Goal: Entertainment & Leisure: Consume media (video, audio)

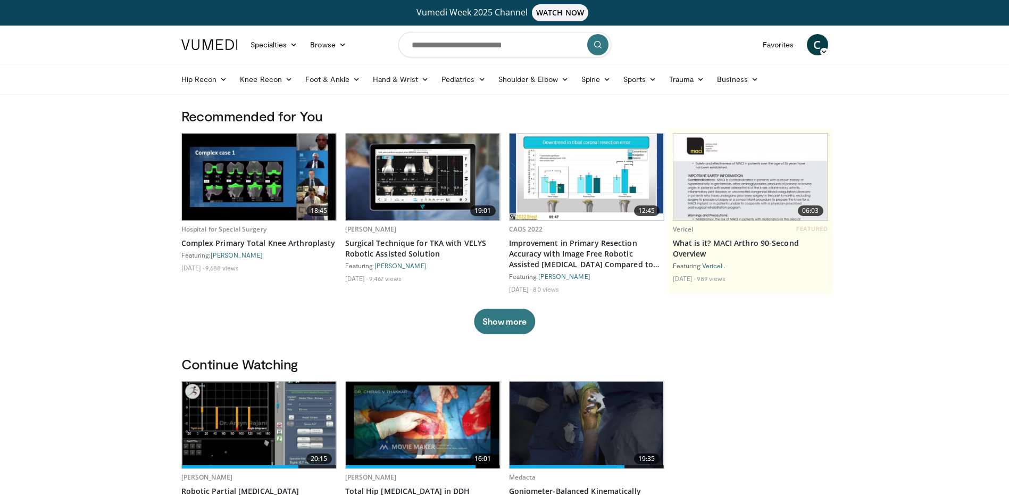
click at [255, 188] on img at bounding box center [259, 176] width 154 height 87
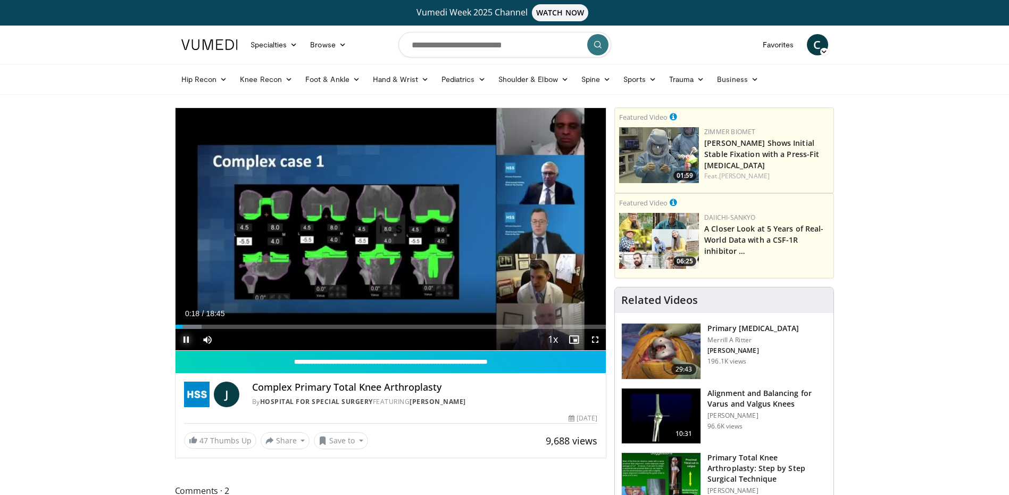
click at [189, 339] on span "Video Player" at bounding box center [186, 339] width 21 height 21
click at [667, 344] on img at bounding box center [661, 350] width 79 height 55
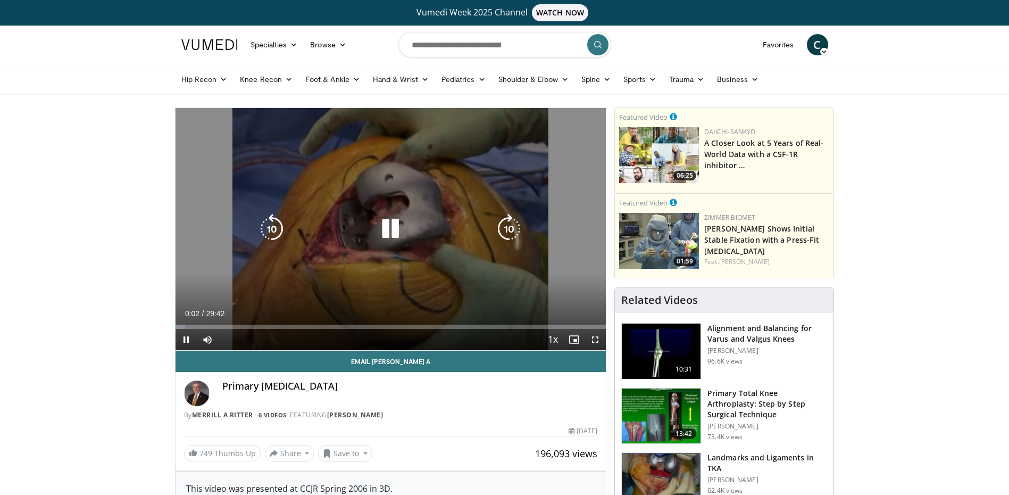
click at [396, 233] on icon "Video Player" at bounding box center [390, 229] width 30 height 30
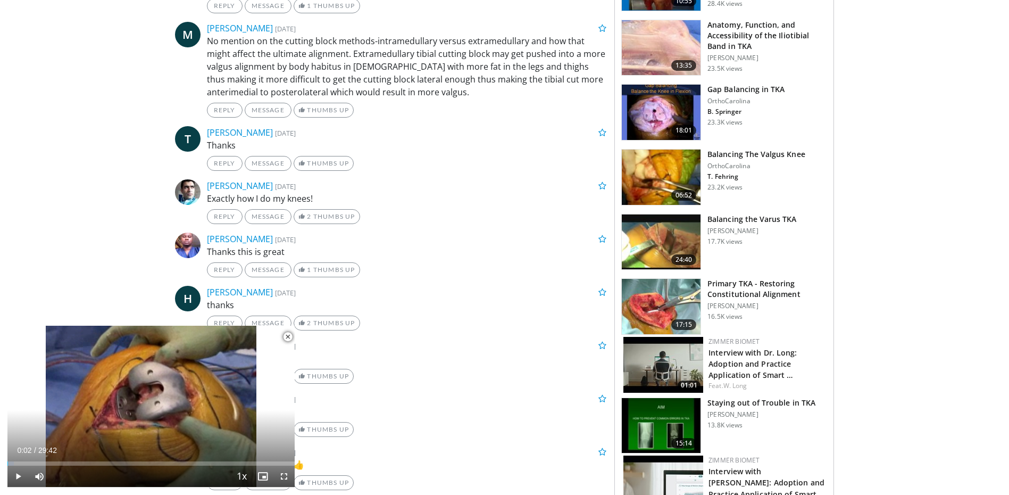
scroll to position [798, 0]
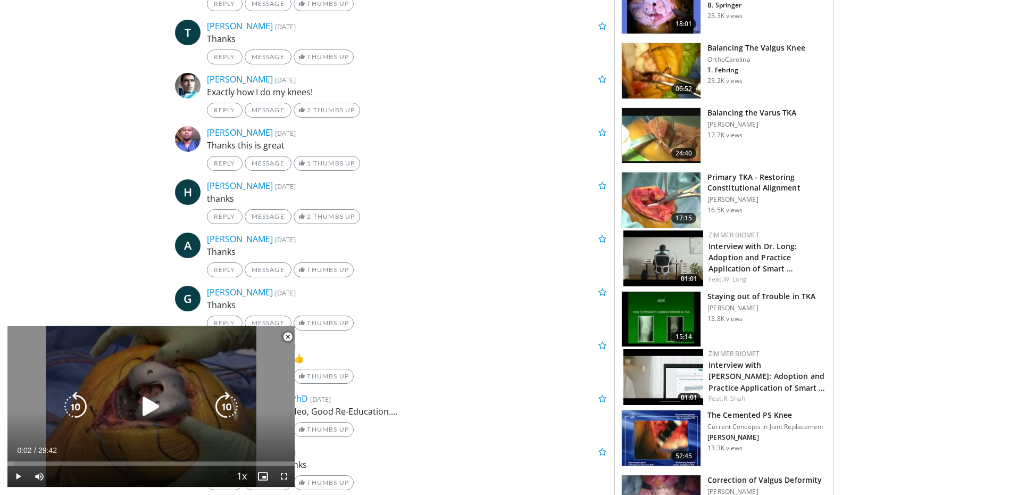
click at [186, 388] on div "10 seconds Tap to unmute" at bounding box center [150, 405] width 287 height 161
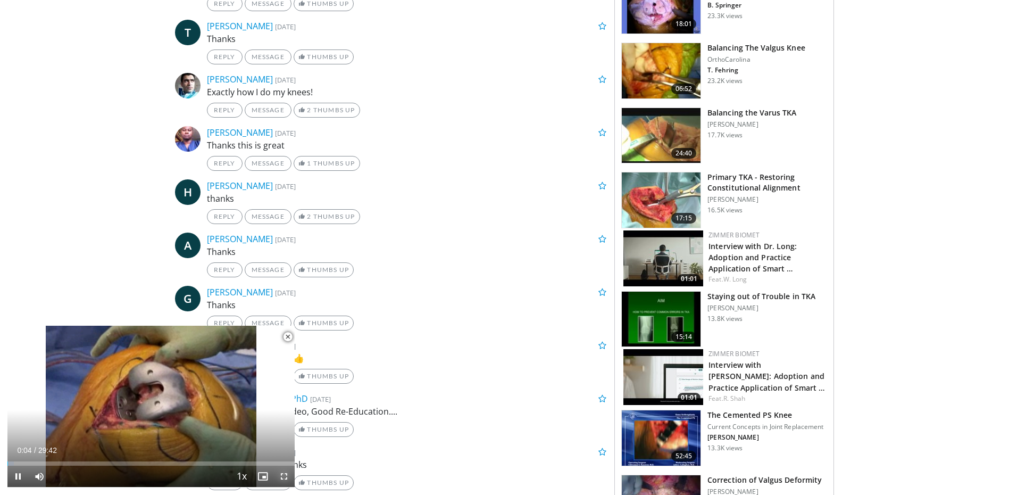
click at [286, 477] on span "Video Player" at bounding box center [283, 475] width 21 height 21
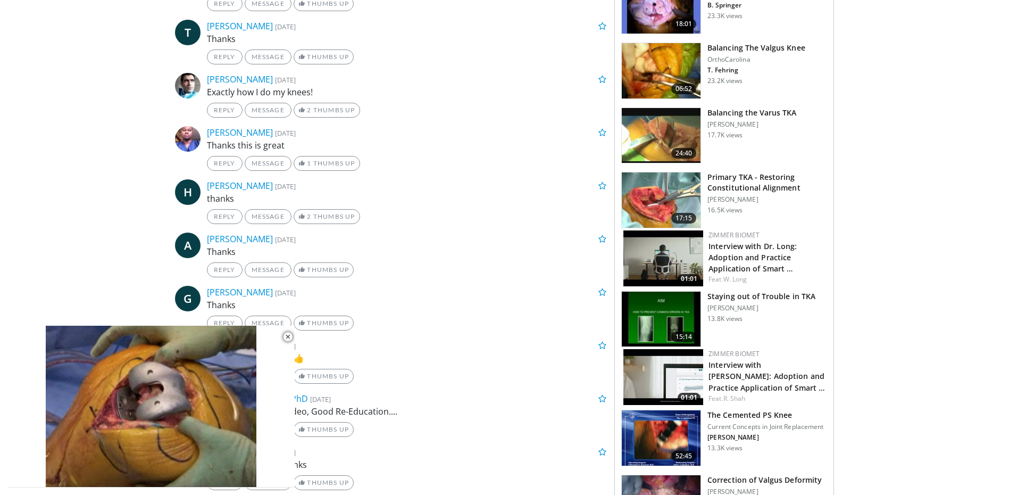
scroll to position [555, 0]
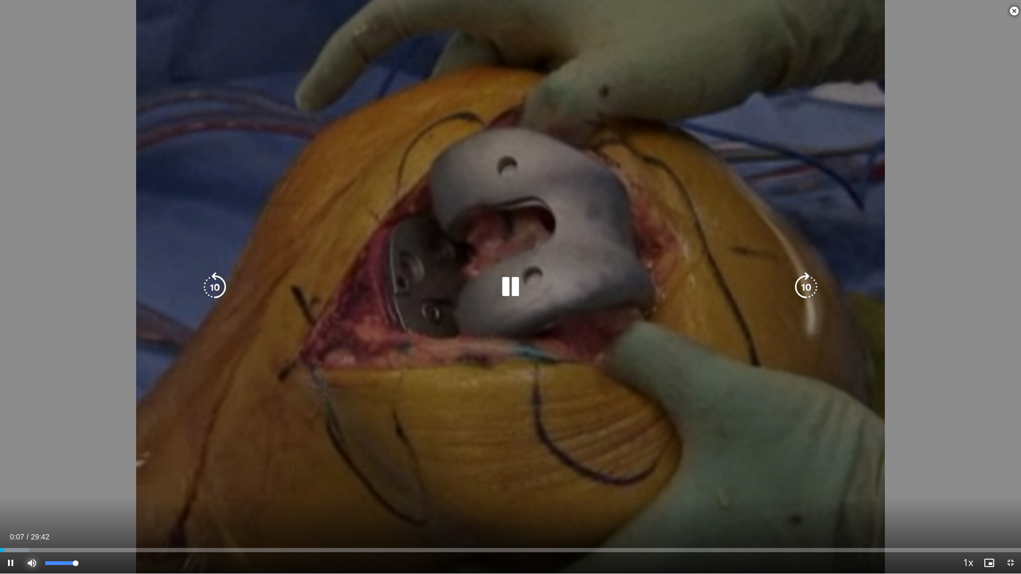
click at [33, 494] on span "Video Player" at bounding box center [31, 563] width 21 height 21
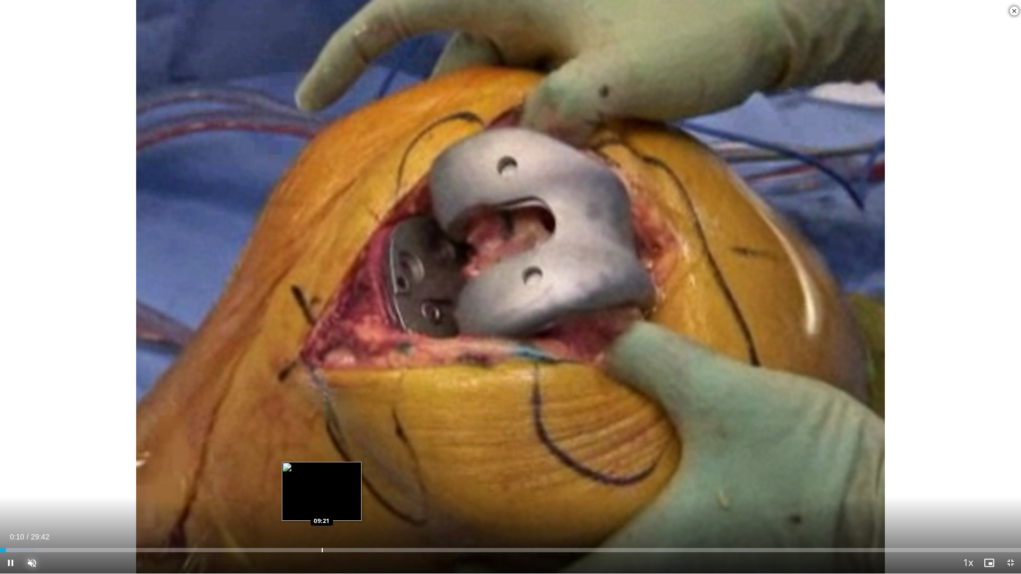
click at [322, 494] on div "Progress Bar" at bounding box center [322, 550] width 1 height 4
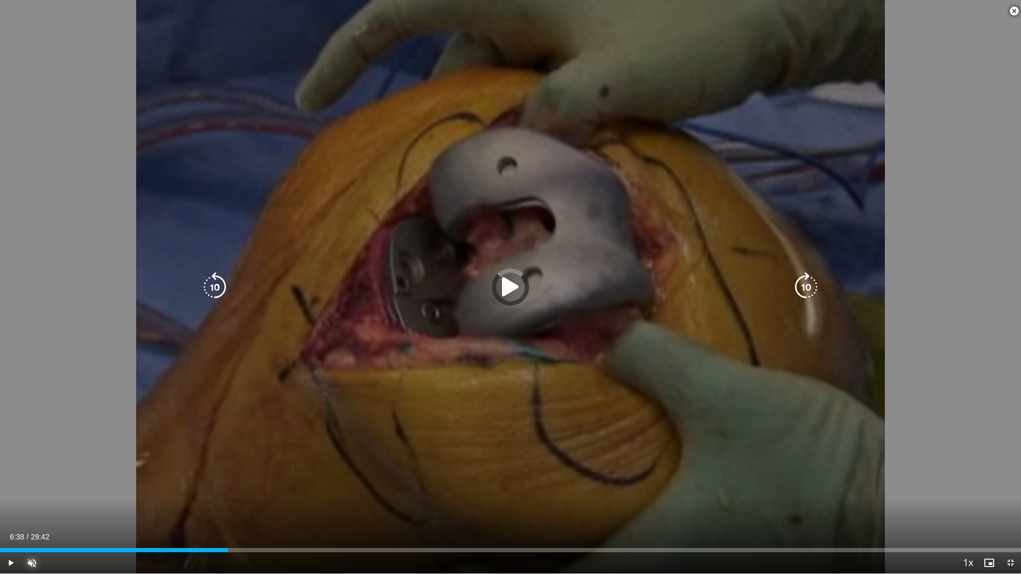
click at [229, 494] on div "Loaded : 0.00% 06:38 06:38" at bounding box center [510, 547] width 1021 height 10
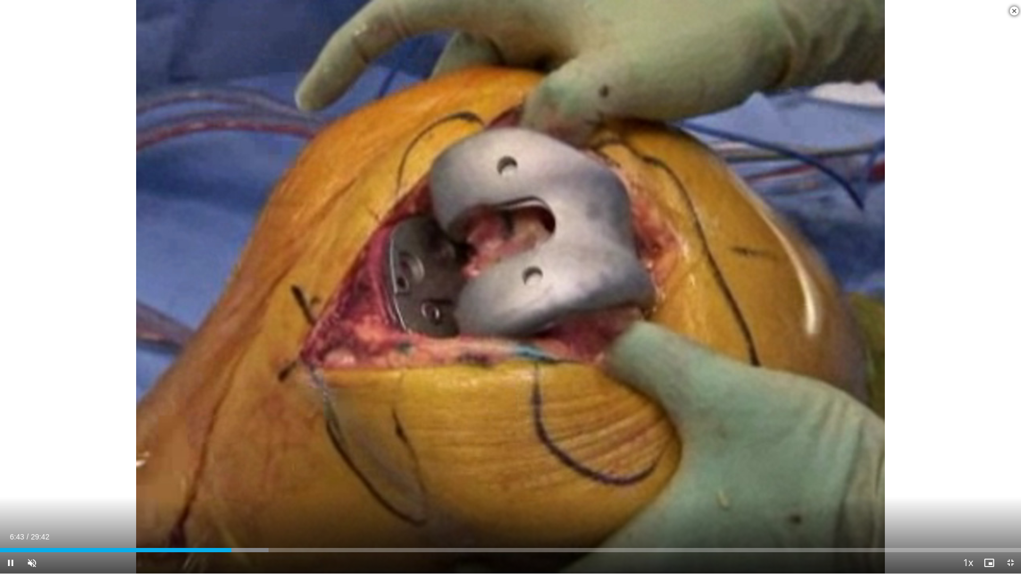
click at [148, 494] on div "Current Time 6:43 / Duration 29:42 Pause Skip Backward Skip Forward Unmute 47% …" at bounding box center [510, 563] width 1021 height 21
click at [107, 494] on div "Current Time 6:46 / Duration 29:42 Pause Skip Backward Skip Forward Unmute 47% …" at bounding box center [510, 563] width 1021 height 21
click at [106, 494] on div "Progress Bar" at bounding box center [106, 550] width 1 height 4
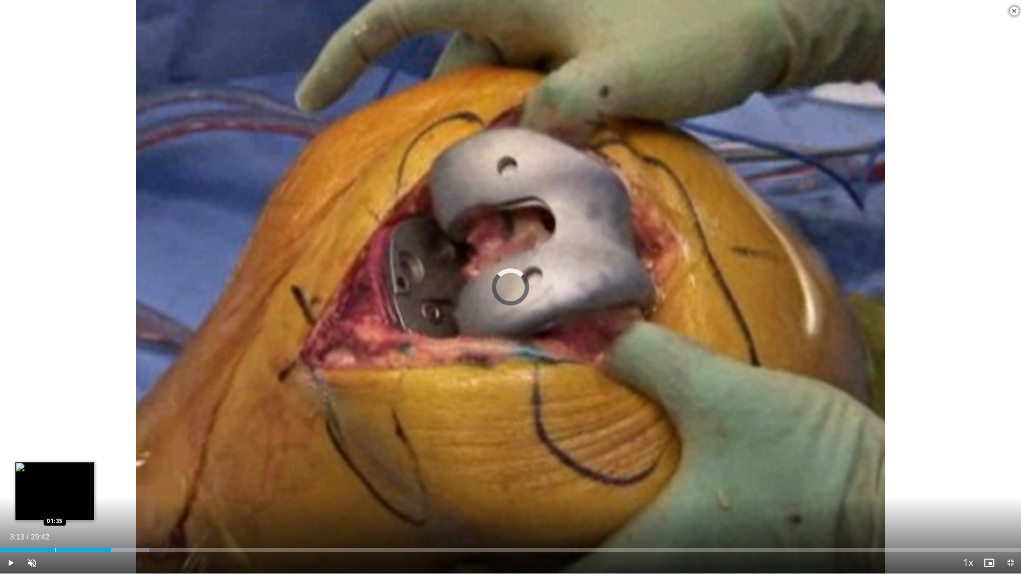
click at [55, 494] on div "Loaded : 14.56% 03:14 01:35" at bounding box center [510, 550] width 1021 height 4
click at [15, 494] on div "01:44" at bounding box center [30, 550] width 60 height 4
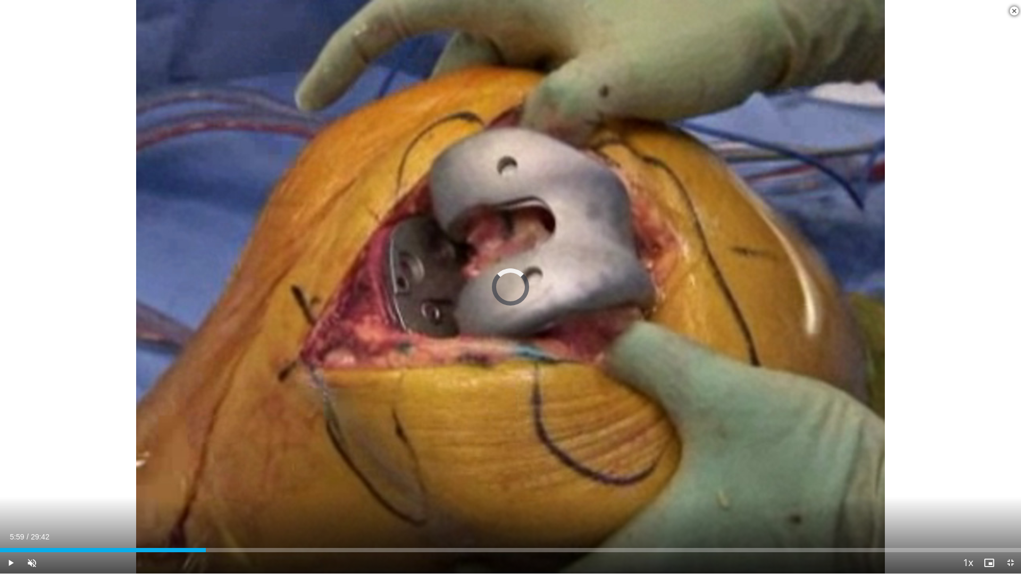
click at [206, 494] on div "Current Time 5:59 / Duration 29:42 Play Skip Backward Skip Forward Unmute 100% …" at bounding box center [510, 563] width 1021 height 21
click at [199, 494] on div "Progress Bar" at bounding box center [199, 550] width 1 height 4
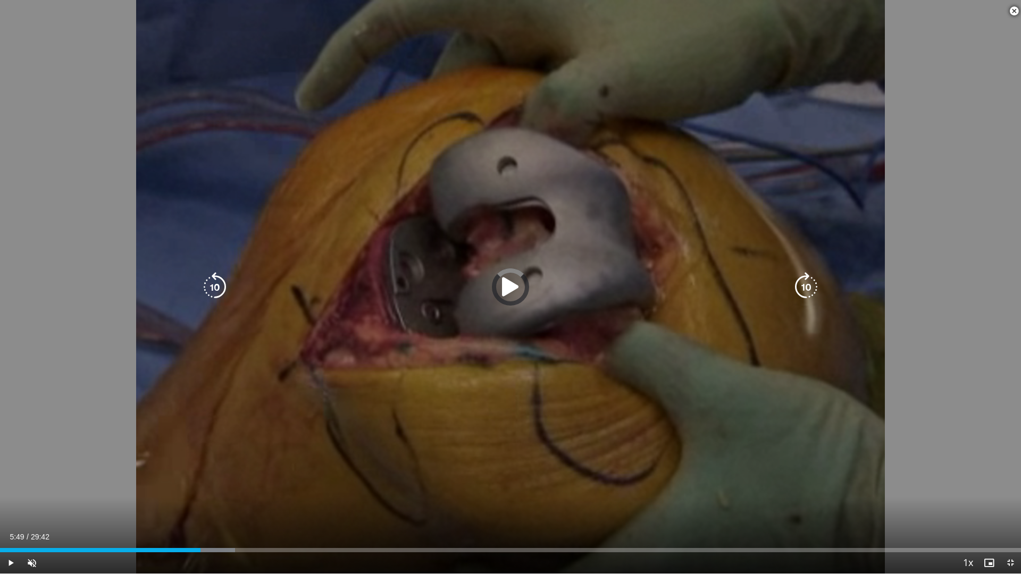
click at [170, 494] on div "Current Time 5:49 / Duration 29:42 Play Skip Backward Skip Forward Unmute 100% …" at bounding box center [510, 563] width 1021 height 21
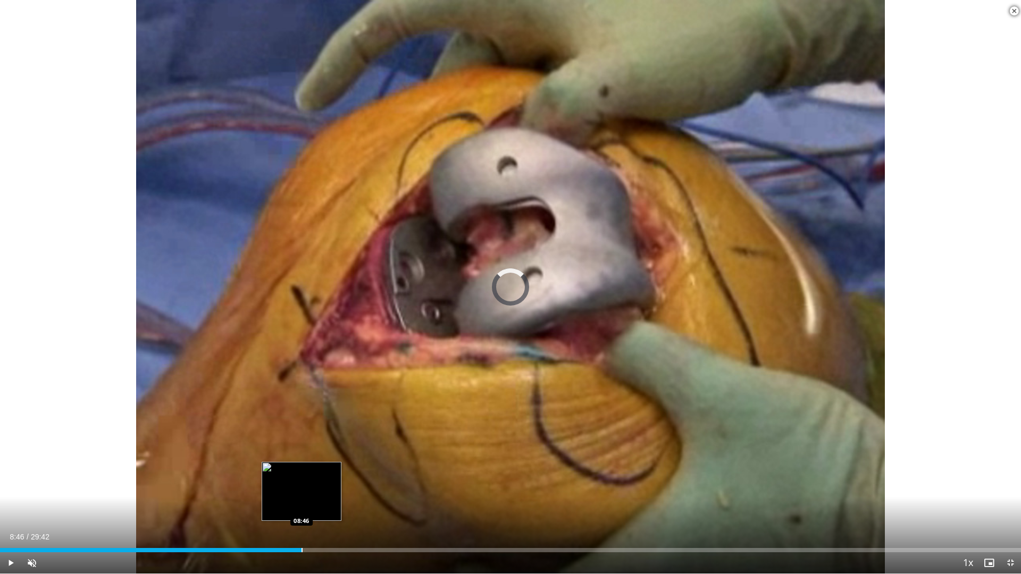
click at [302, 494] on div "Progress Bar" at bounding box center [302, 550] width 1 height 4
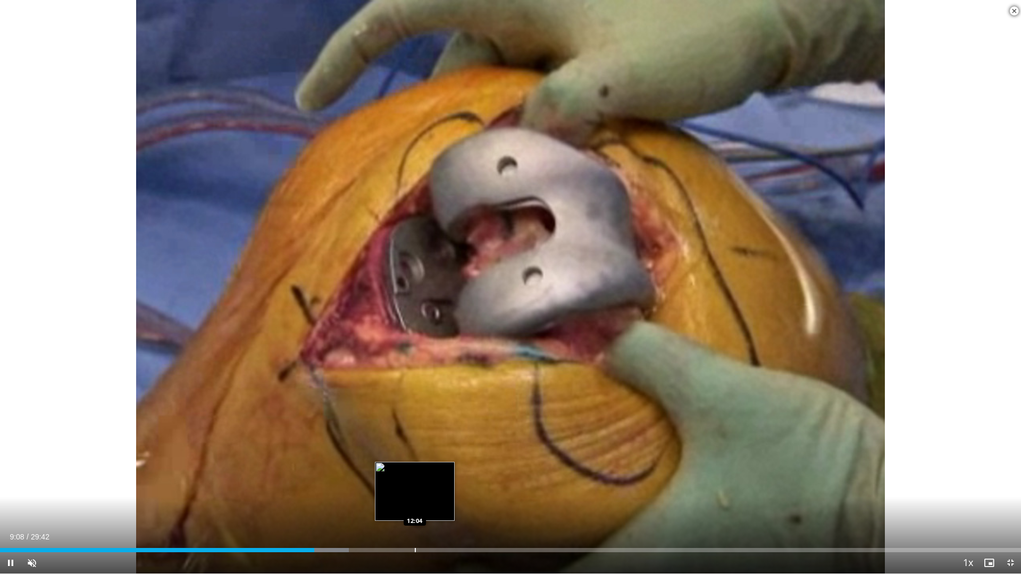
click at [414, 494] on div "Loaded : 34.16% 09:08 12:04" at bounding box center [510, 550] width 1021 height 4
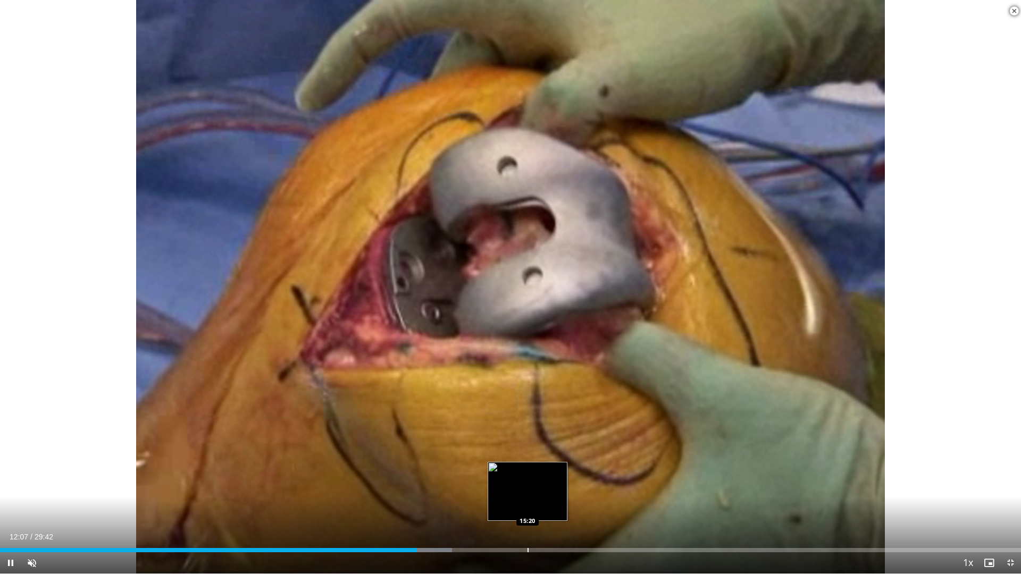
click at [528, 494] on div "Progress Bar" at bounding box center [528, 550] width 1 height 4
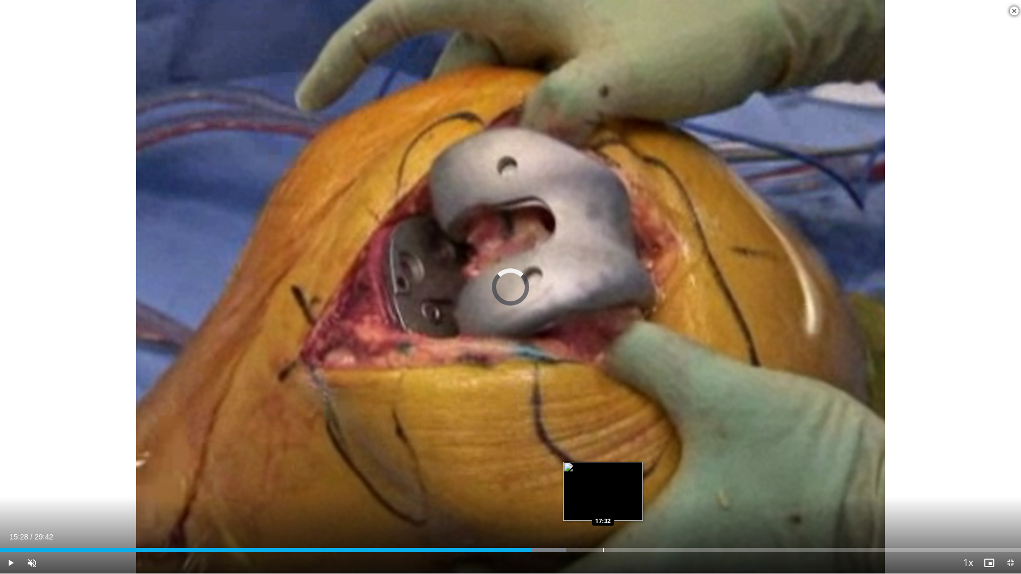
click at [603, 494] on div "Progress Bar" at bounding box center [603, 550] width 1 height 4
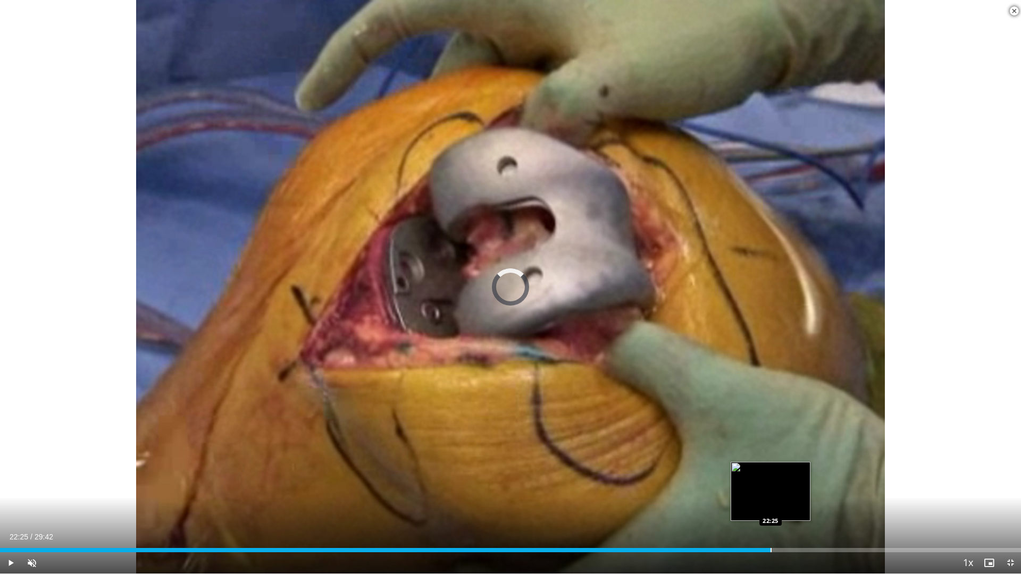
click at [771, 494] on div "Progress Bar" at bounding box center [771, 550] width 1 height 4
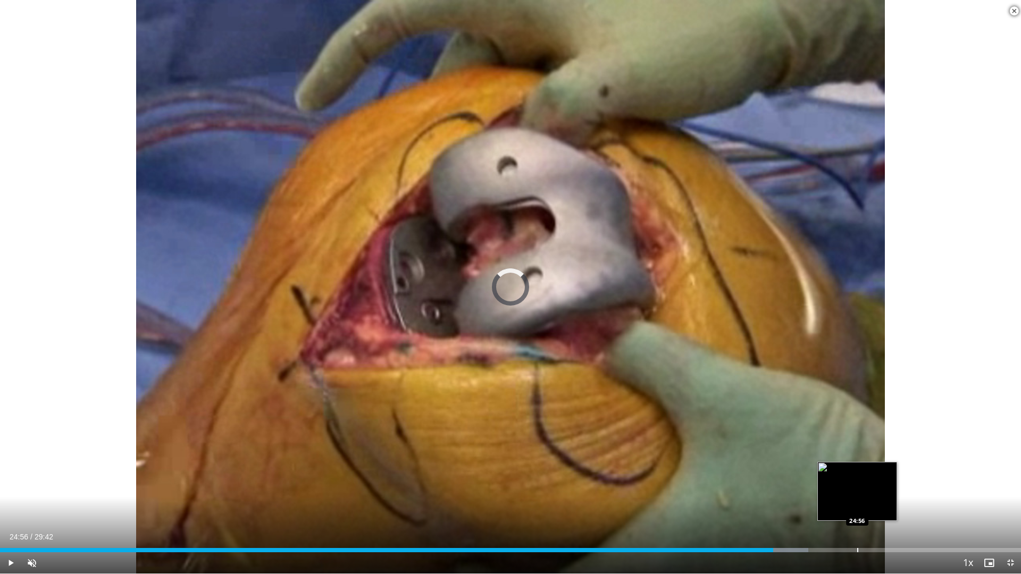
click at [857, 494] on div "Progress Bar" at bounding box center [857, 550] width 1 height 4
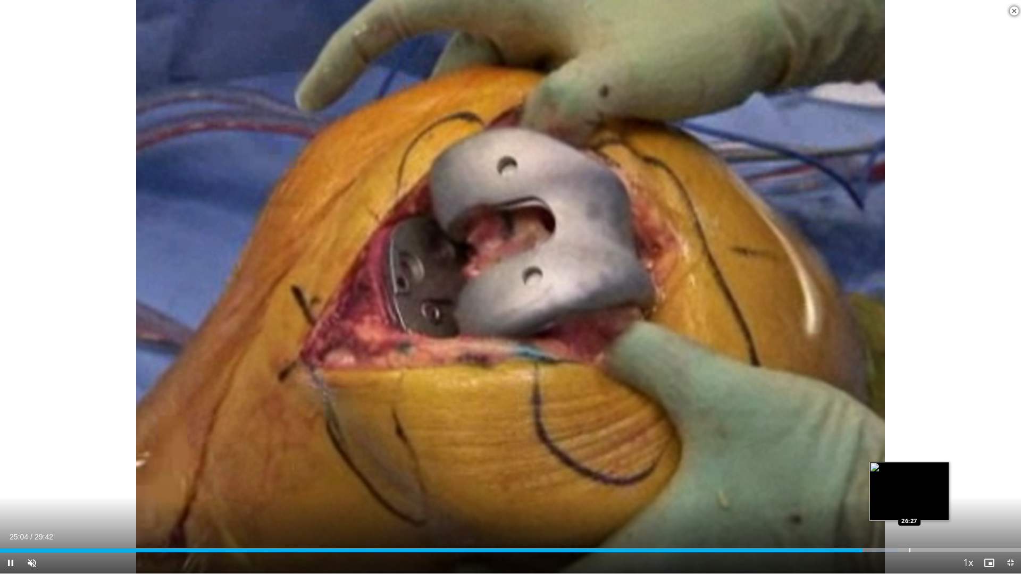
click at [909, 494] on div "Progress Bar" at bounding box center [909, 550] width 1 height 4
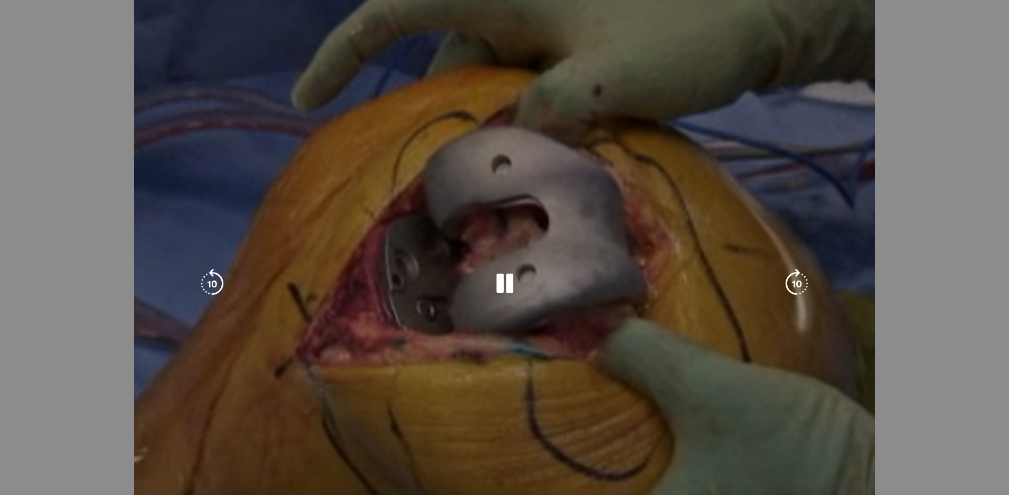
scroll to position [0, 0]
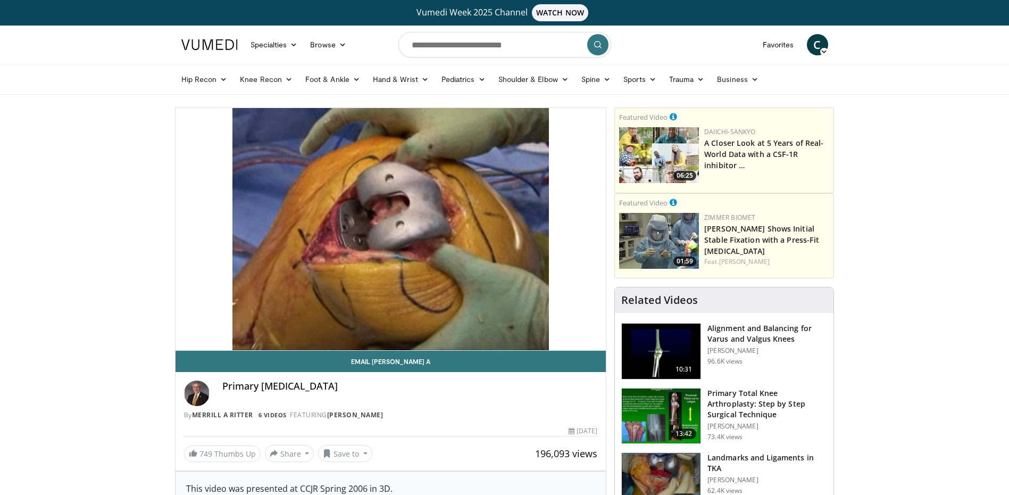
click at [816, 48] on span "C" at bounding box center [817, 44] width 21 height 21
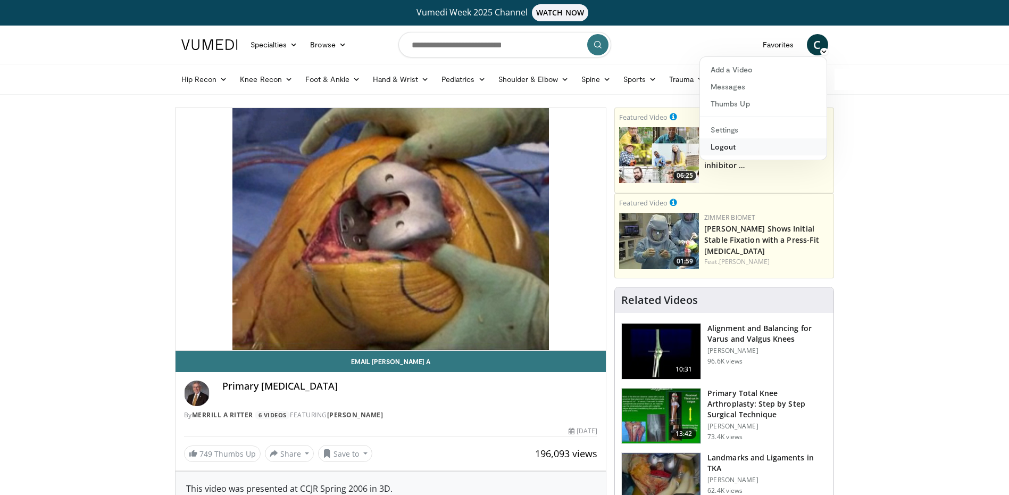
click at [729, 145] on link "Logout" at bounding box center [763, 146] width 127 height 17
